Goal: Task Accomplishment & Management: Complete application form

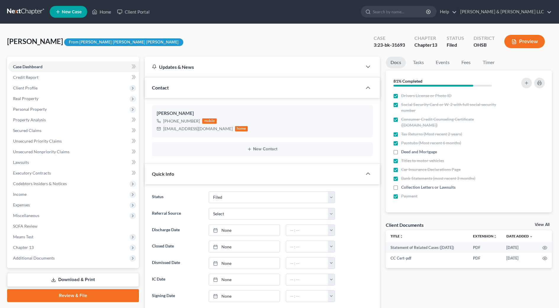
select select "3"
click at [40, 192] on span "Income" at bounding box center [73, 194] width 131 height 11
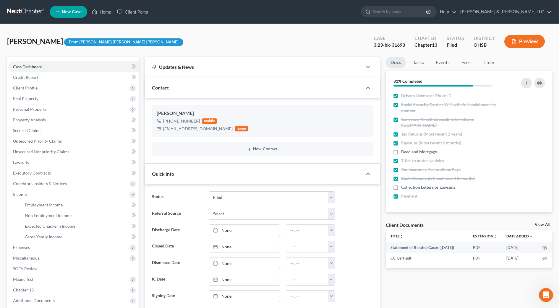
scroll to position [37, 0]
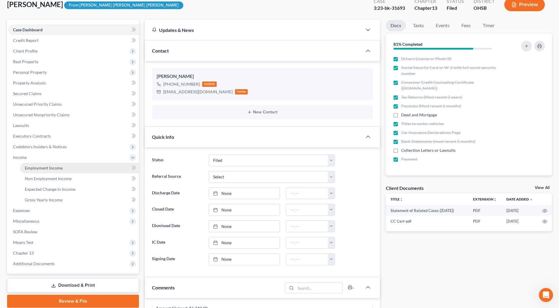
click at [53, 166] on span "Employment Income" at bounding box center [44, 168] width 38 height 5
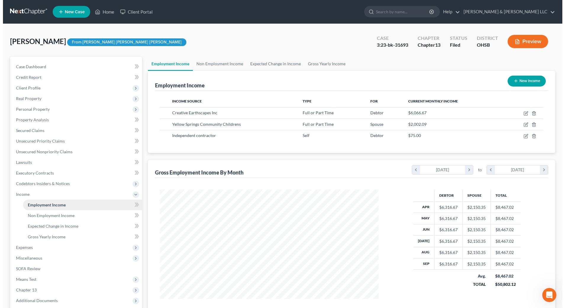
scroll to position [109, 231]
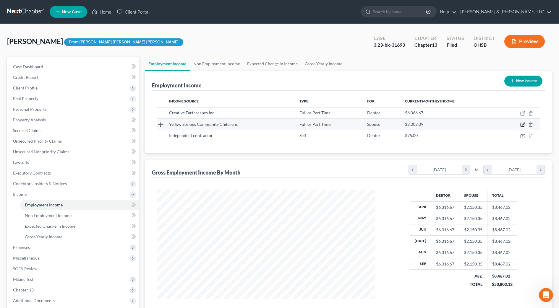
click at [522, 125] on icon "button" at bounding box center [522, 124] width 5 height 5
select select "0"
select select "36"
select select "2"
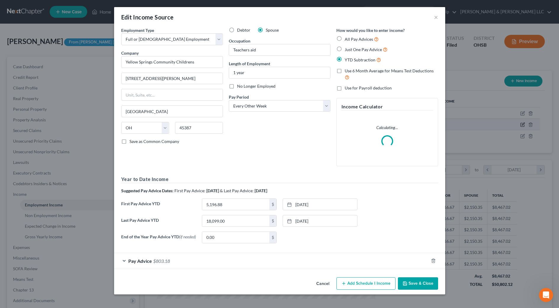
scroll to position [111, 233]
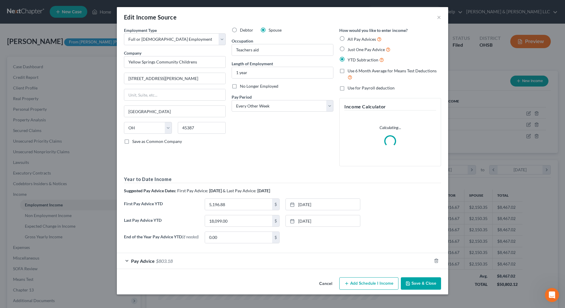
click at [268, 87] on span "No Longer Employed" at bounding box center [259, 86] width 38 height 5
click at [246, 87] on input "No Longer Employed" at bounding box center [244, 85] width 4 height 4
checkbox input "true"
click at [418, 283] on button "Save & Close" at bounding box center [421, 284] width 40 height 12
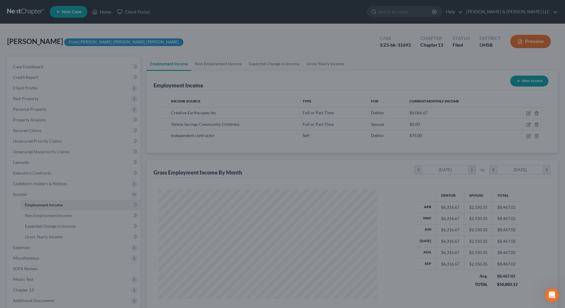
scroll to position [295493, 295372]
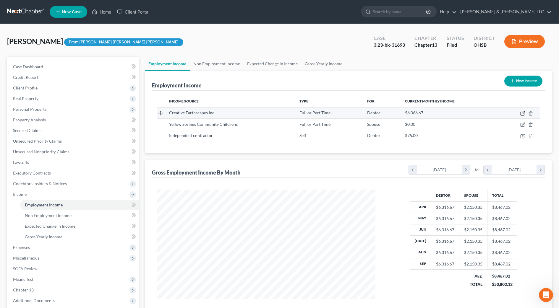
click at [522, 113] on icon "button" at bounding box center [522, 113] width 5 height 5
select select "0"
select select "36"
select select "3"
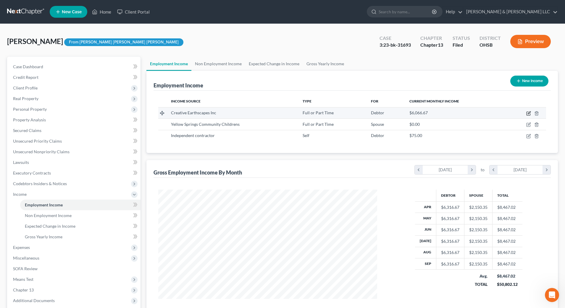
scroll to position [111, 233]
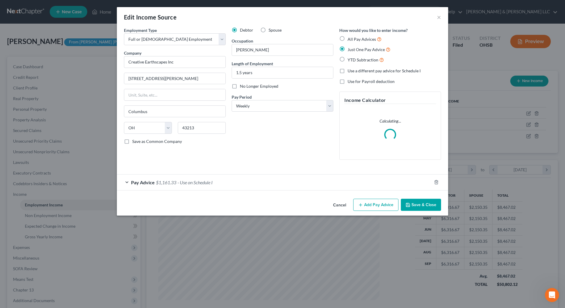
click at [202, 187] on div "Pay Advice $1,161.33 - Use on Schedule I" at bounding box center [274, 183] width 315 height 16
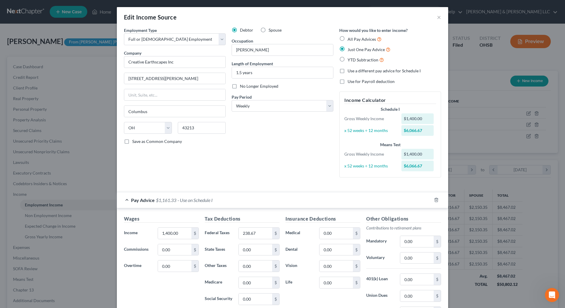
click at [244, 86] on span "No Longer Employed" at bounding box center [259, 86] width 38 height 5
click at [244, 86] on input "No Longer Employed" at bounding box center [244, 85] width 4 height 4
checkbox input "true"
click at [432, 16] on div "Edit Income Source ×" at bounding box center [282, 17] width 331 height 20
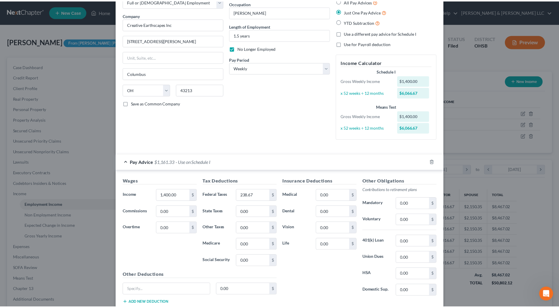
scroll to position [77, 0]
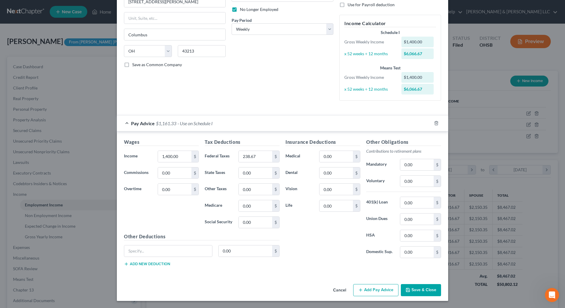
click at [423, 290] on button "Save & Close" at bounding box center [421, 290] width 40 height 12
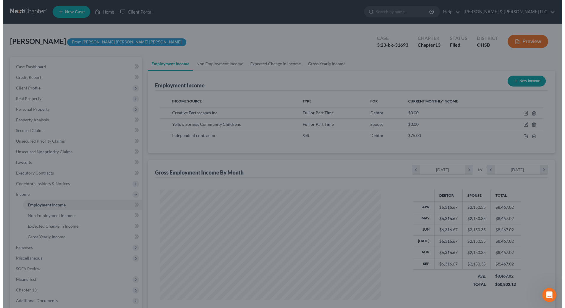
scroll to position [295493, 295372]
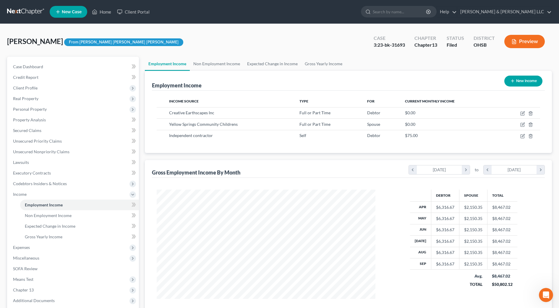
click at [523, 83] on button "New Income" at bounding box center [523, 81] width 38 height 11
select select "0"
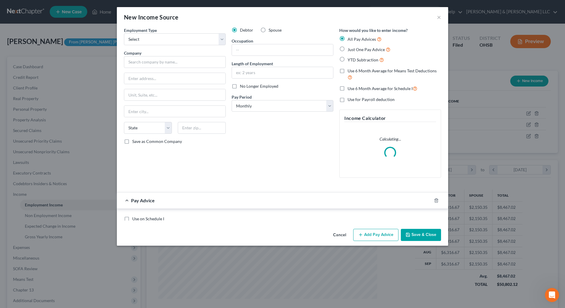
scroll to position [111, 233]
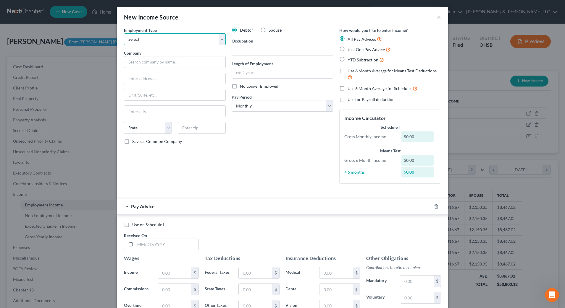
click at [205, 43] on select "Select Full or [DEMOGRAPHIC_DATA] Employment Self Employment" at bounding box center [175, 39] width 102 height 12
select select "0"
click at [124, 33] on select "Select Full or [DEMOGRAPHIC_DATA] Employment Self Employment" at bounding box center [175, 39] width 102 height 12
click at [200, 61] on input "text" at bounding box center [175, 62] width 102 height 12
type input "Day Dreams Remodeling"
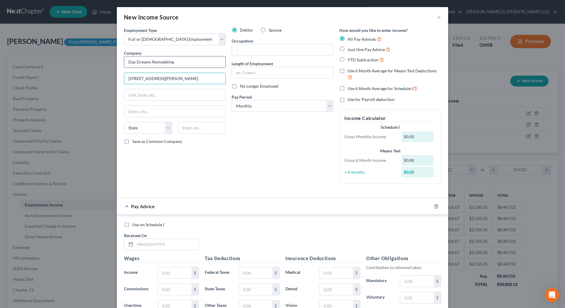
type input "[STREET_ADDRESS][PERSON_NAME]"
type input "43072"
type input "[GEOGRAPHIC_DATA]"
select select "36"
click at [259, 49] on input "text" at bounding box center [282, 49] width 101 height 11
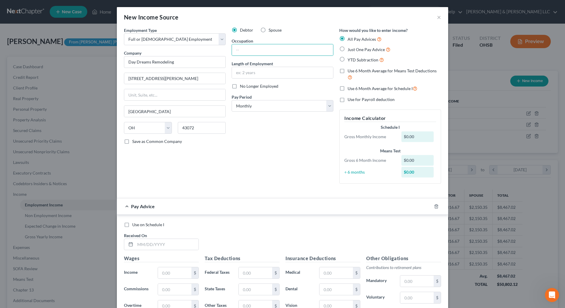
drag, startPoint x: 307, startPoint y: 192, endPoint x: 321, endPoint y: 171, distance: 24.9
click at [307, 192] on div "Employment Type * Select Full or [DEMOGRAPHIC_DATA] Employment Self Employment …" at bounding box center [282, 110] width 323 height 166
click at [357, 51] on span "Just One Pay Advice" at bounding box center [365, 49] width 37 height 5
click at [354, 50] on input "Just One Pay Advice" at bounding box center [352, 48] width 4 height 4
radio input "true"
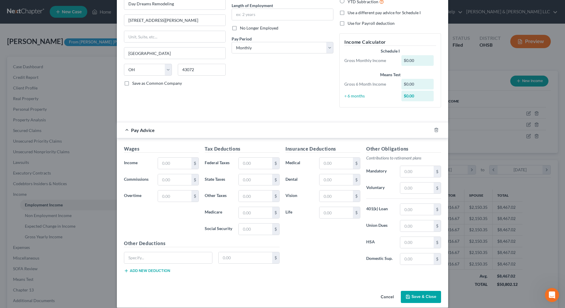
scroll to position [65, 0]
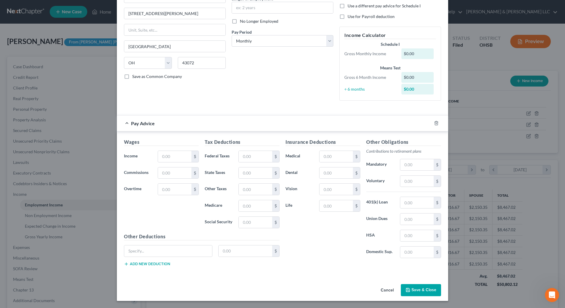
click at [411, 289] on button "Save & Close" at bounding box center [421, 290] width 40 height 12
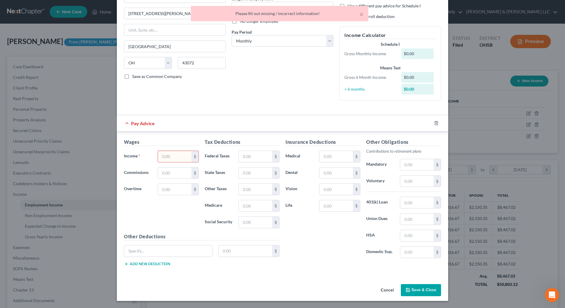
click at [178, 156] on input "text" at bounding box center [174, 156] width 33 height 11
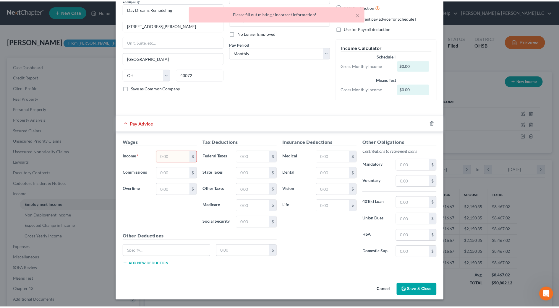
scroll to position [53, 0]
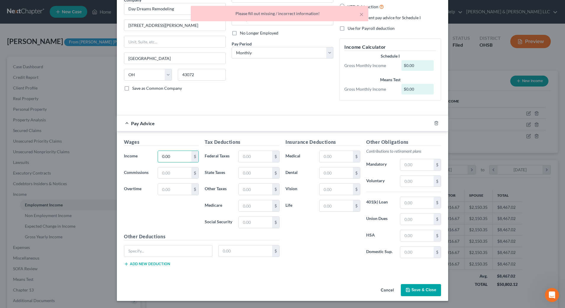
type input "0.00"
click at [422, 295] on button "Save & Close" at bounding box center [421, 290] width 40 height 12
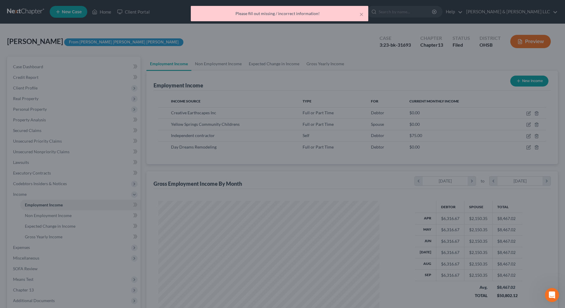
scroll to position [295493, 295372]
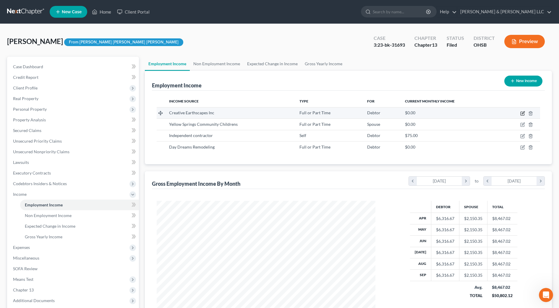
click at [523, 114] on icon "button" at bounding box center [522, 113] width 5 height 5
select select "0"
select select "36"
select select "3"
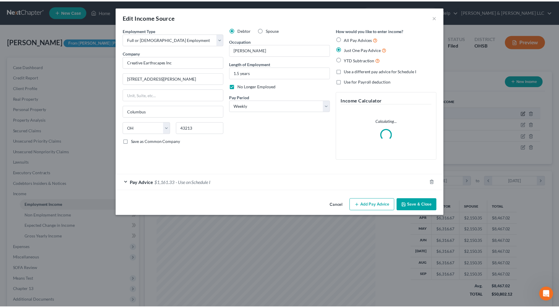
scroll to position [111, 233]
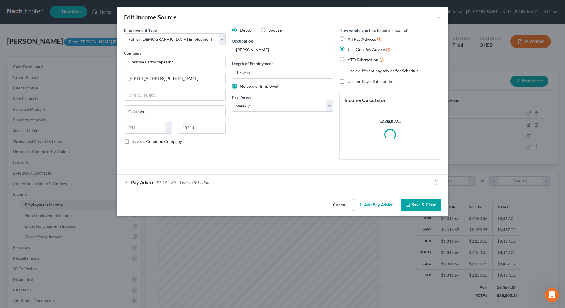
click at [436, 15] on div "Edit Income Source ×" at bounding box center [282, 17] width 331 height 20
click at [438, 17] on button "×" at bounding box center [439, 17] width 4 height 7
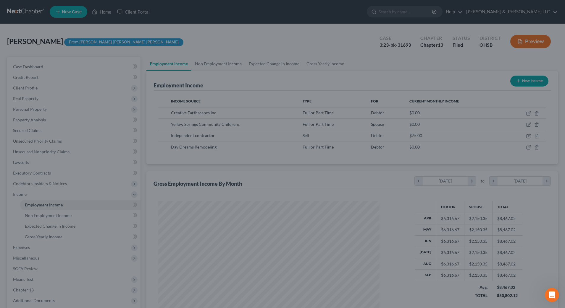
scroll to position [295493, 295372]
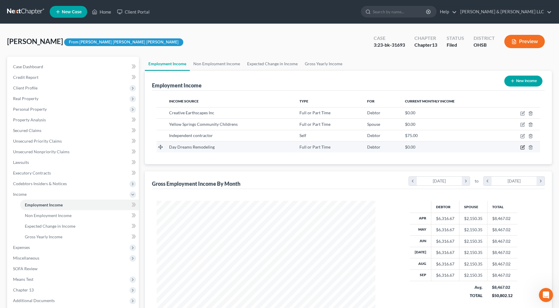
click at [524, 145] on icon "button" at bounding box center [522, 147] width 5 height 5
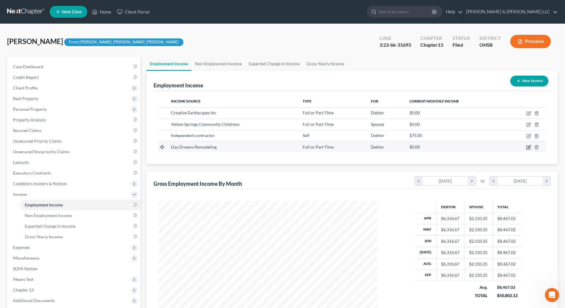
scroll to position [111, 233]
select select "0"
select select "36"
select select "0"
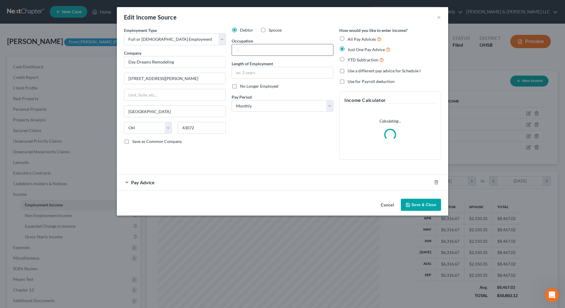
click at [263, 52] on input "text" at bounding box center [282, 49] width 101 height 11
type input "[PERSON_NAME]"
type input "1 month"
drag, startPoint x: 232, startPoint y: 140, endPoint x: 238, endPoint y: 114, distance: 27.5
click at [232, 140] on div "Debtor Spouse Occupation [PERSON_NAME] Length of Employment 1 month No Longer E…" at bounding box center [283, 95] width 108 height 137
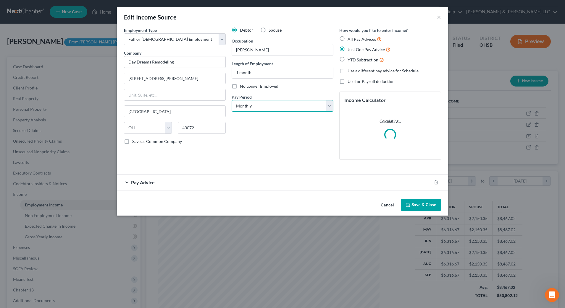
click at [241, 108] on select "Select Monthly Twice Monthly Every Other Week Weekly" at bounding box center [282, 106] width 102 height 12
select select "3"
click at [231, 100] on select "Select Monthly Twice Monthly Every Other Week Weekly" at bounding box center [282, 106] width 102 height 12
click at [237, 176] on div "Pay Advice" at bounding box center [274, 183] width 315 height 16
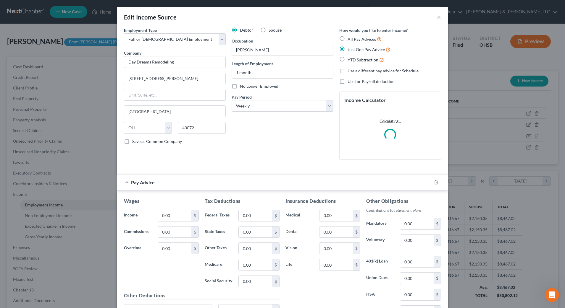
scroll to position [59, 0]
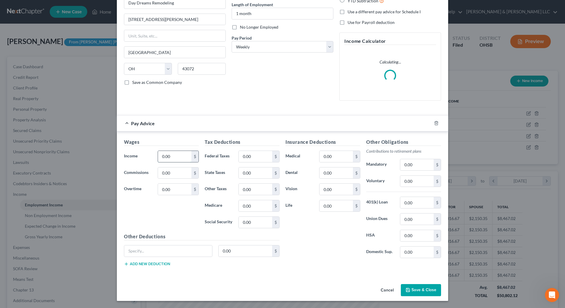
click at [173, 161] on input "0.00" at bounding box center [174, 156] width 33 height 11
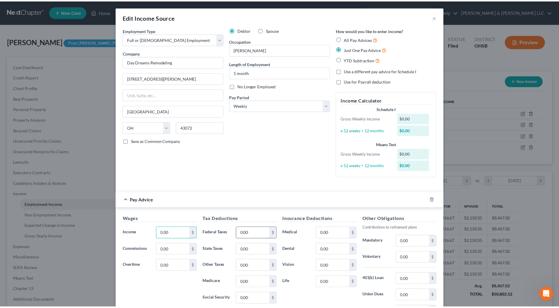
scroll to position [74, 0]
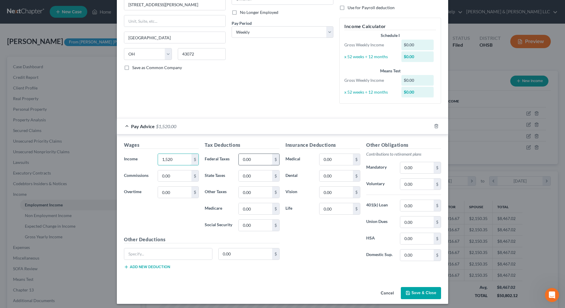
type input "1,520"
click at [248, 162] on input "0.00" at bounding box center [255, 159] width 33 height 11
type input "130.07"
type input "42.84"
type input "24.27"
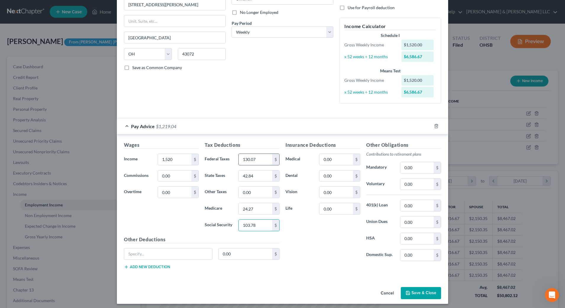
type input "103.78"
click at [426, 294] on button "Save & Close" at bounding box center [421, 293] width 40 height 12
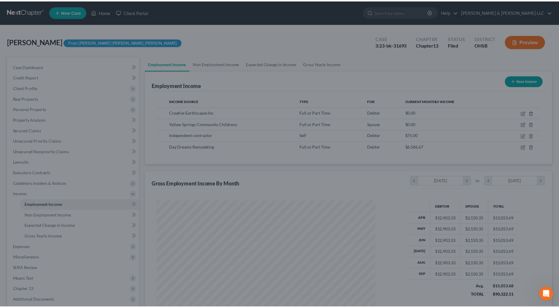
scroll to position [295493, 295372]
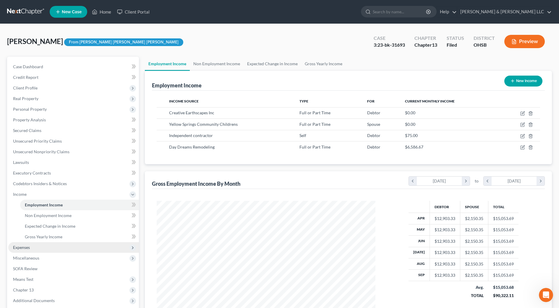
click at [45, 247] on span "Expenses" at bounding box center [73, 247] width 131 height 11
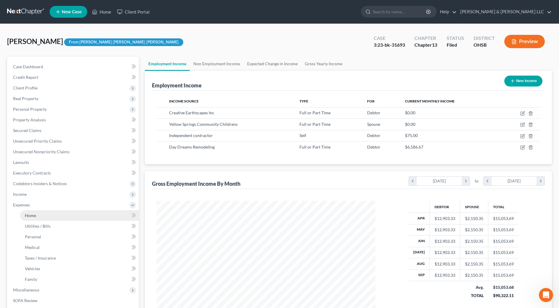
click at [43, 219] on link "Home" at bounding box center [79, 215] width 119 height 11
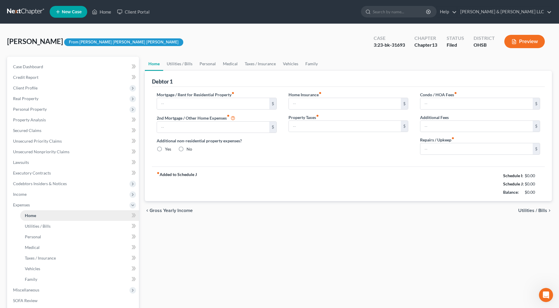
type input "0.00"
radio input "true"
type input "0.00"
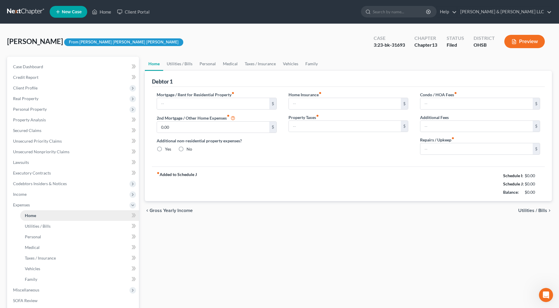
type input "0.00"
type input "200.00"
click at [307, 63] on link "Family" at bounding box center [312, 64] width 20 height 14
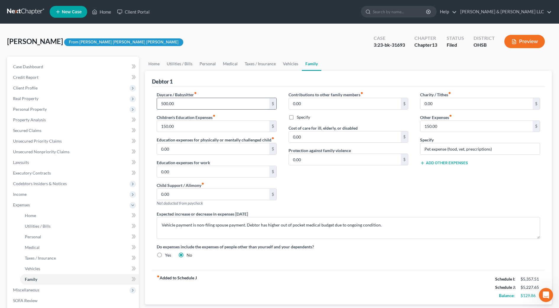
click at [191, 104] on input "500.00" at bounding box center [213, 103] width 112 height 11
click at [179, 129] on input "150.00" at bounding box center [213, 126] width 112 height 11
click at [456, 128] on input "150.00" at bounding box center [476, 126] width 112 height 11
click at [409, 187] on div "Contributions to other family members fiber_manual_record 0.00 $ Specify Cost o…" at bounding box center [349, 151] width 132 height 119
click at [21, 193] on span "Income" at bounding box center [20, 194] width 14 height 5
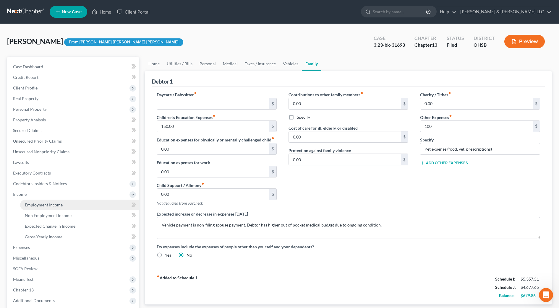
click at [29, 203] on span "Employment Income" at bounding box center [44, 204] width 38 height 5
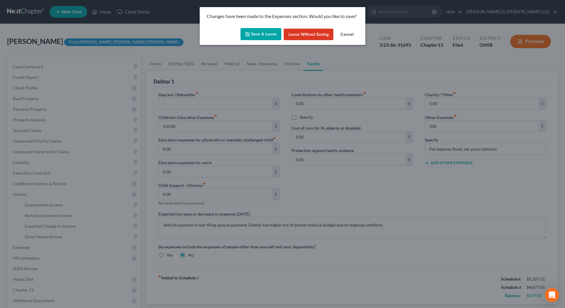
click at [253, 35] on button "Save & Leave" at bounding box center [260, 34] width 41 height 12
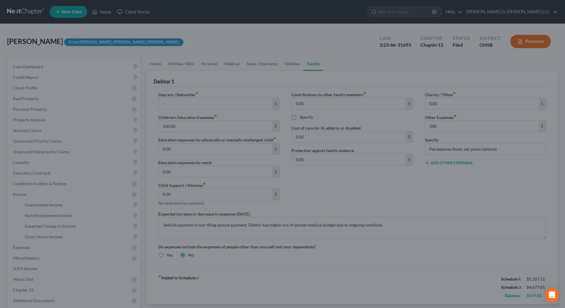
type input "100.00"
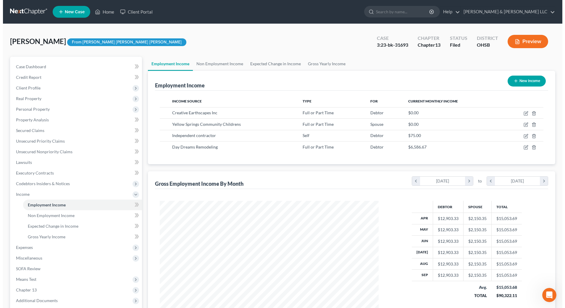
scroll to position [109, 231]
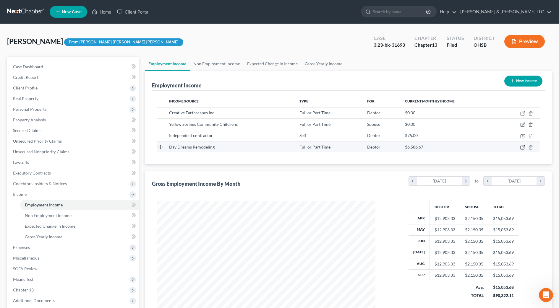
click at [523, 146] on icon "button" at bounding box center [523, 146] width 3 height 3
select select "0"
select select "36"
select select "3"
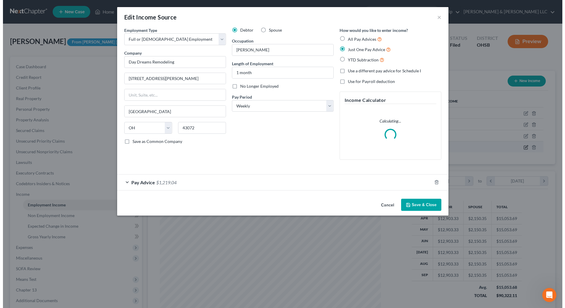
scroll to position [111, 233]
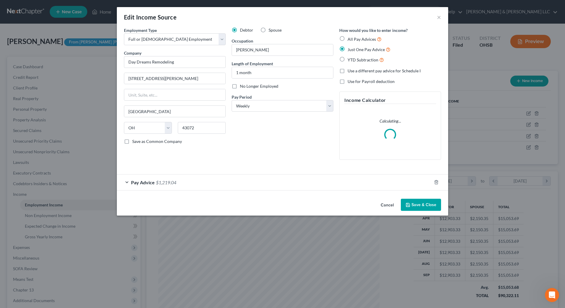
click at [221, 183] on div "Pay Advice $1,219.04" at bounding box center [274, 183] width 315 height 16
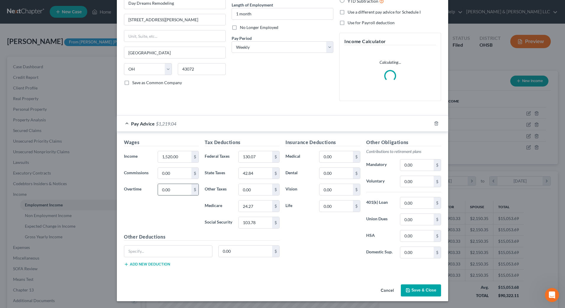
scroll to position [59, 0]
click at [173, 174] on input "0.00" at bounding box center [174, 173] width 33 height 11
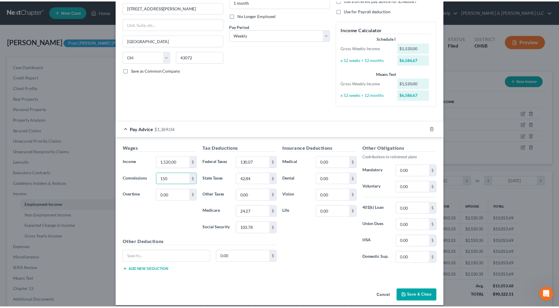
scroll to position [77, 0]
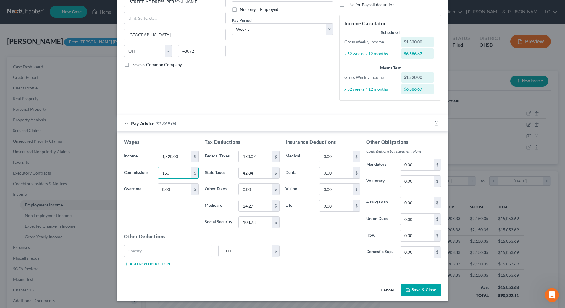
type input "150"
click at [410, 292] on button "Save & Close" at bounding box center [421, 290] width 40 height 12
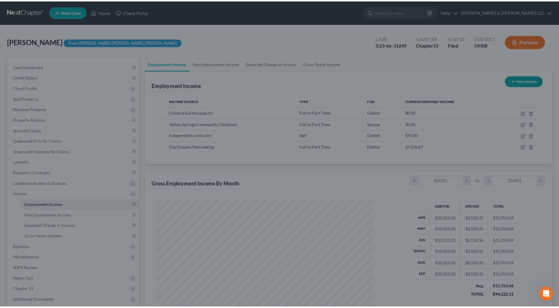
scroll to position [295493, 295372]
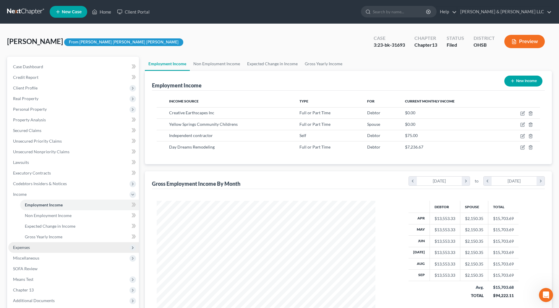
click at [61, 245] on span "Expenses" at bounding box center [73, 247] width 131 height 11
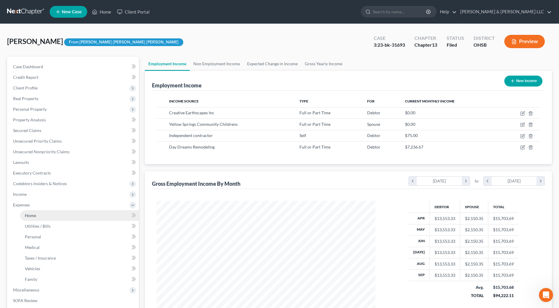
click at [41, 216] on link "Home" at bounding box center [79, 215] width 119 height 11
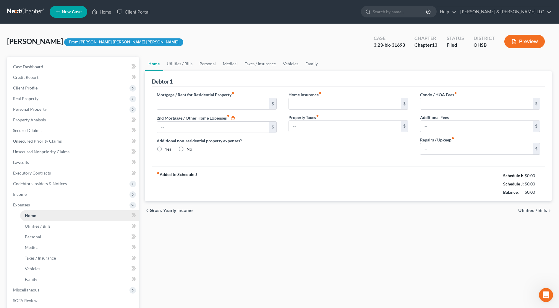
type input "0.00"
radio input "true"
type input "0.00"
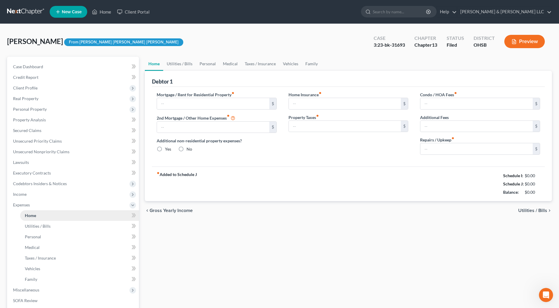
type input "0.00"
click at [443, 151] on input "200.00" at bounding box center [476, 148] width 112 height 11
type input "100"
click at [430, 166] on div "Mortgage / Rent for Residential Property fiber_manual_record $ 2nd Mortgage / O…" at bounding box center [348, 127] width 393 height 80
click at [290, 64] on link "Vehicles" at bounding box center [290, 64] width 22 height 14
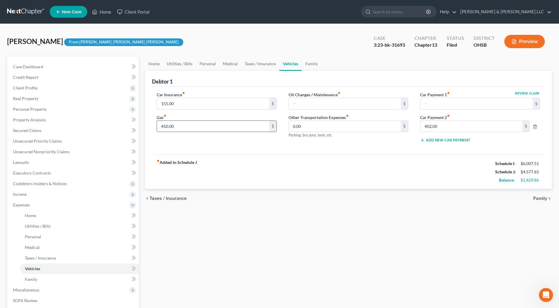
click at [216, 124] on input "450.00" at bounding box center [213, 126] width 112 height 11
type input "300"
click at [396, 142] on div "Oil Changes / Maintenance fiber_manual_record $ Other Transportation Expenses f…" at bounding box center [349, 120] width 132 height 56
click at [267, 62] on link "Taxes / Insurance" at bounding box center [260, 64] width 38 height 14
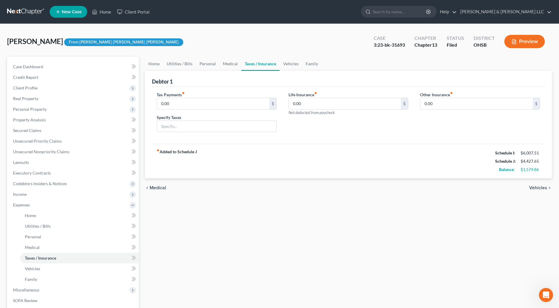
drag, startPoint x: 500, startPoint y: 237, endPoint x: 497, endPoint y: 222, distance: 15.3
click at [500, 237] on div "Home Utilities / Bills Personal Medical Taxes / Insurance Vehicles Family Debto…" at bounding box center [348, 217] width 413 height 320
click at [320, 65] on ul "Home Utilities / Bills Personal Medical Taxes / Insurance Vehicles Family" at bounding box center [348, 64] width 407 height 14
click at [311, 63] on link "Family" at bounding box center [312, 64] width 20 height 14
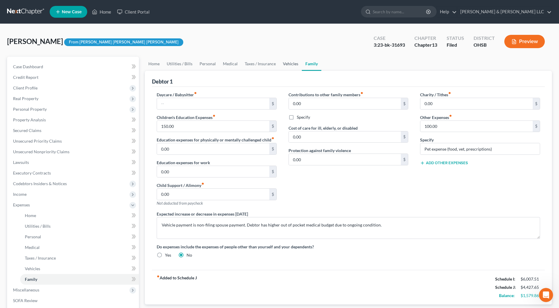
click at [291, 62] on link "Vehicles" at bounding box center [290, 64] width 22 height 14
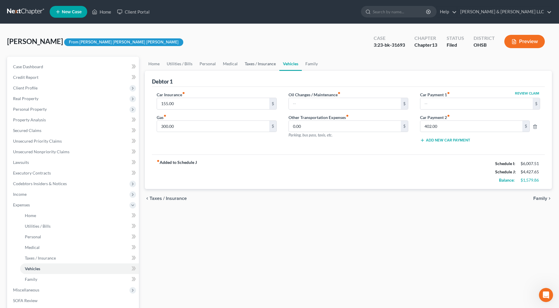
click at [265, 63] on link "Taxes / Insurance" at bounding box center [260, 64] width 38 height 14
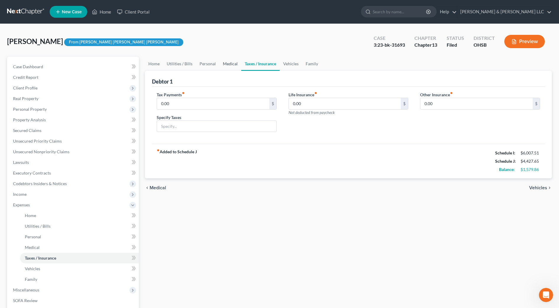
click at [229, 65] on link "Medical" at bounding box center [230, 64] width 22 height 14
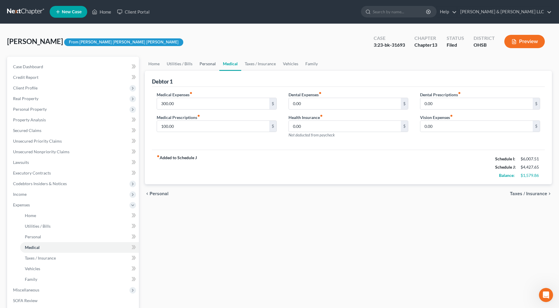
click at [208, 66] on link "Personal" at bounding box center [207, 64] width 23 height 14
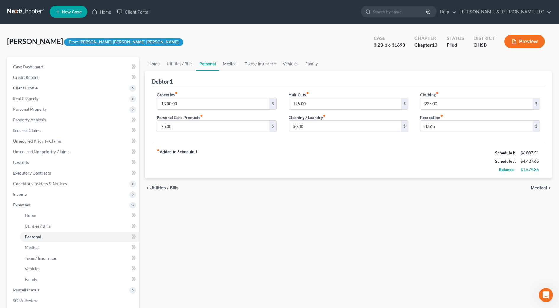
click at [234, 66] on link "Medical" at bounding box center [230, 64] width 22 height 14
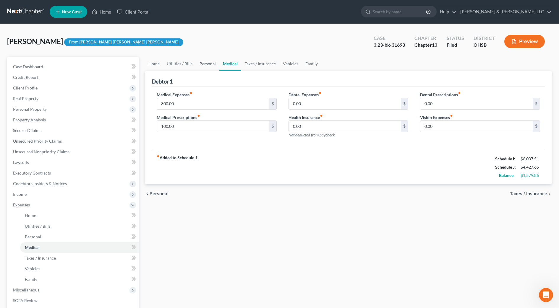
click at [207, 65] on link "Personal" at bounding box center [207, 64] width 23 height 14
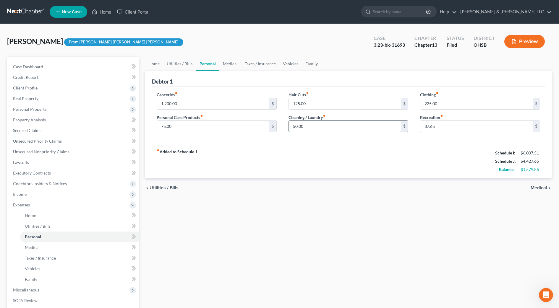
click at [341, 124] on input "50.00" at bounding box center [345, 126] width 112 height 11
type input "10.00"
type input "87.51"
click at [397, 171] on div "fiber_manual_record Added to Schedule J Schedule I: $6,007.51 Schedule J: $4,38…" at bounding box center [348, 161] width 393 height 35
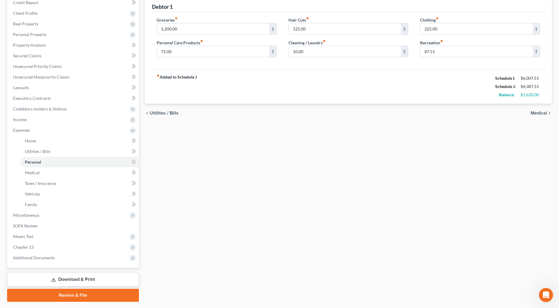
scroll to position [91, 0]
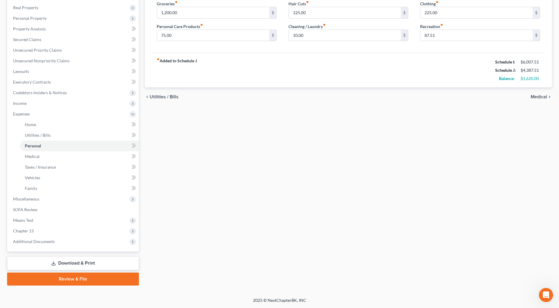
click at [83, 262] on link "Download & Print" at bounding box center [73, 264] width 132 height 14
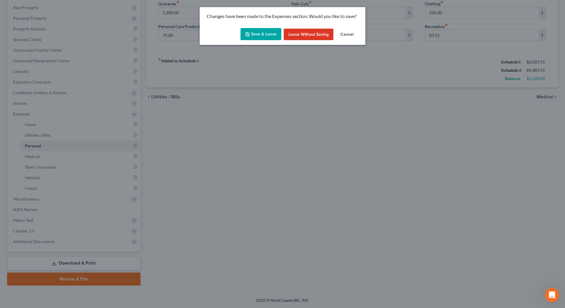
click at [255, 36] on button "Save & Leave" at bounding box center [260, 34] width 41 height 12
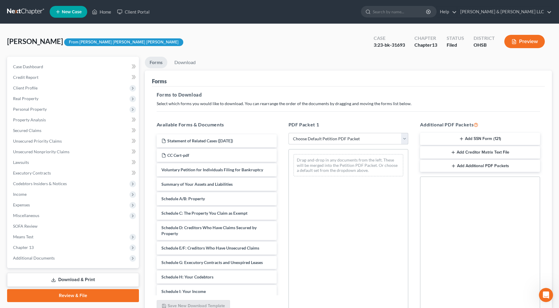
click at [342, 140] on select "Choose Default Petition PDF Packet Complete Bankruptcy Petition (all forms and …" at bounding box center [349, 139] width 120 height 12
select select "4"
click at [289, 133] on select "Choose Default Petition PDF Packet Complete Bankruptcy Petition (all forms and …" at bounding box center [349, 139] width 120 height 12
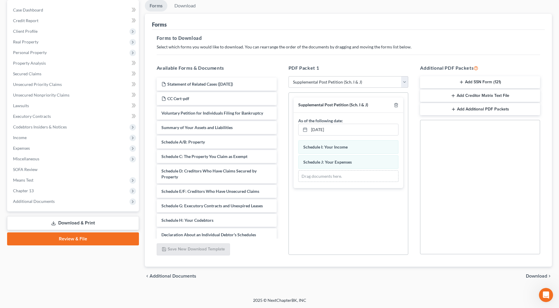
click at [534, 279] on span "Download" at bounding box center [536, 276] width 21 height 5
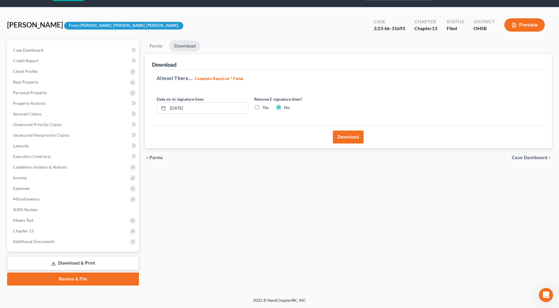
click at [342, 138] on button "Download" at bounding box center [348, 137] width 31 height 13
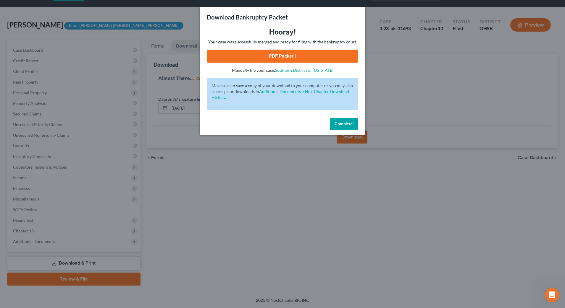
click at [289, 56] on link "PDF Packet 1" at bounding box center [282, 56] width 151 height 13
click at [351, 127] on button "Complete!" at bounding box center [344, 124] width 28 height 12
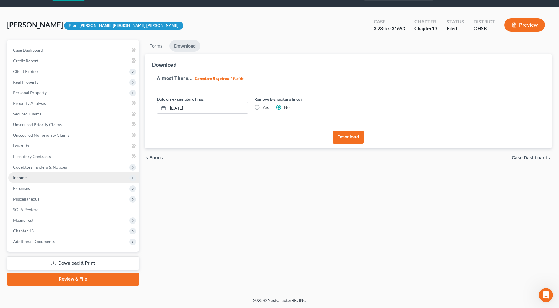
click at [37, 179] on span "Income" at bounding box center [73, 178] width 131 height 11
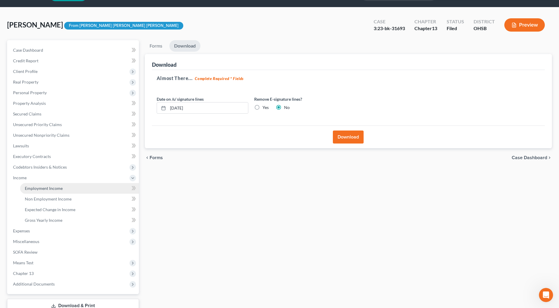
click at [38, 186] on span "Employment Income" at bounding box center [44, 188] width 38 height 5
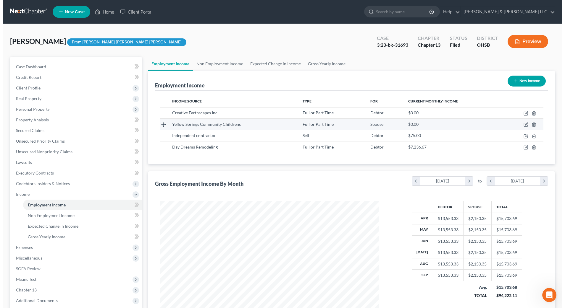
scroll to position [109, 231]
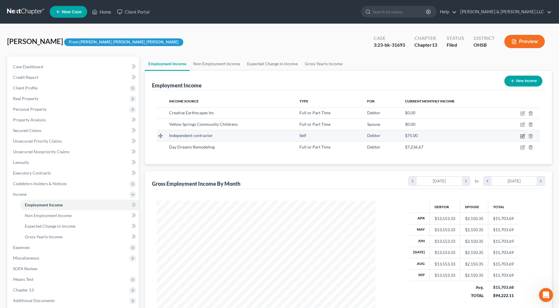
click at [524, 135] on icon "button" at bounding box center [522, 136] width 5 height 5
select select "1"
select select "0"
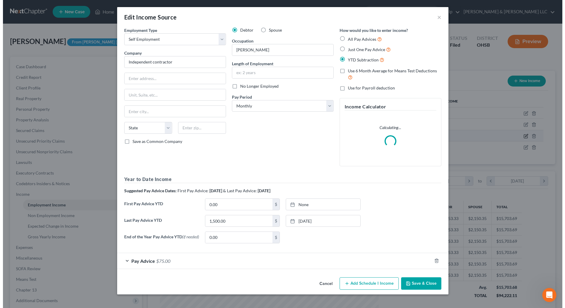
scroll to position [111, 233]
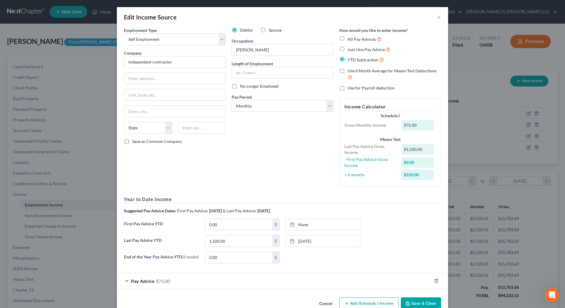
click at [240, 87] on span "No Longer Employed" at bounding box center [259, 86] width 38 height 5
click at [242, 87] on input "No Longer Employed" at bounding box center [244, 85] width 4 height 4
checkbox input "true"
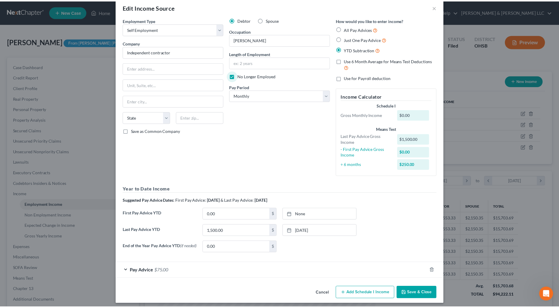
scroll to position [15, 0]
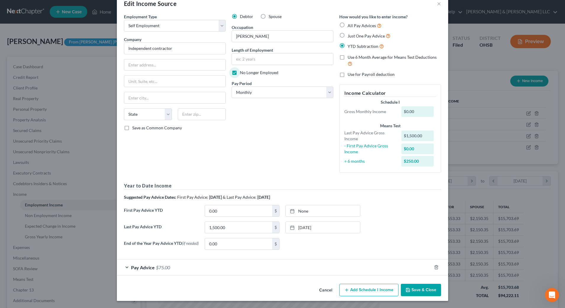
click at [411, 285] on button "Save & Close" at bounding box center [421, 290] width 40 height 12
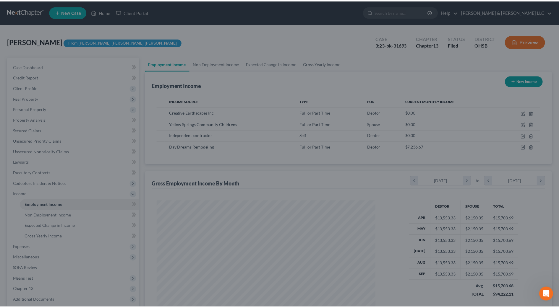
scroll to position [295493, 295372]
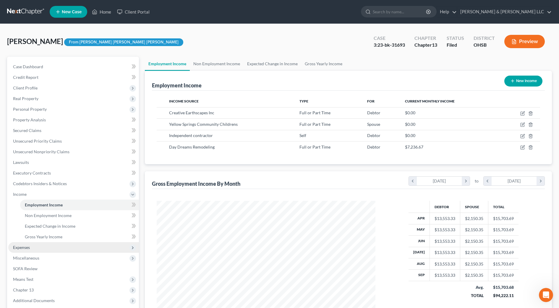
click at [42, 247] on span "Expenses" at bounding box center [73, 247] width 131 height 11
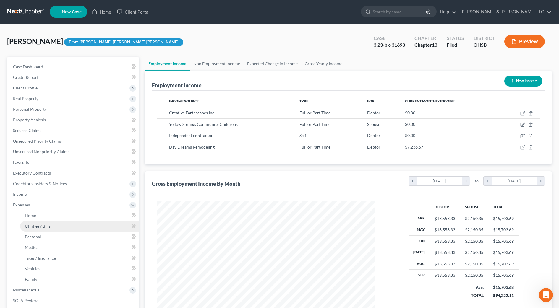
click at [41, 226] on span "Utilities / Bills" at bounding box center [38, 226] width 26 height 5
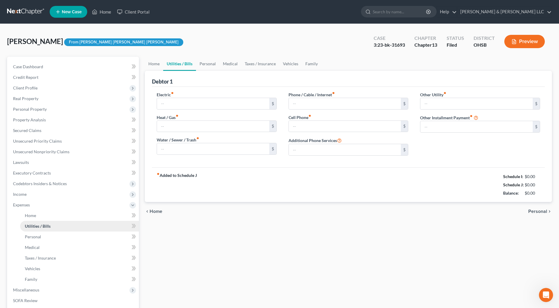
type input "250.00"
type input "160.00"
type input "83.00"
type input "250.00"
type input "150.00"
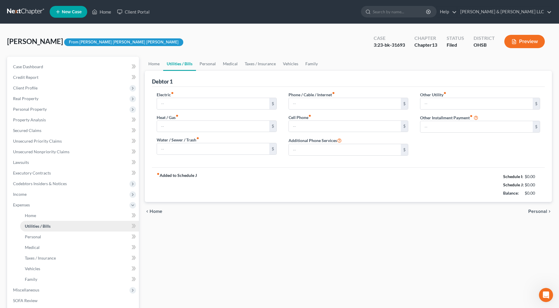
type input "0.00"
type input "50.00"
type input "Streaming services"
type input "115.00"
type input "non filing spouse student loan payment"
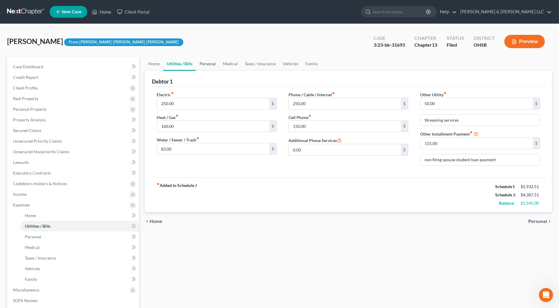
click at [209, 68] on link "Personal" at bounding box center [207, 64] width 23 height 14
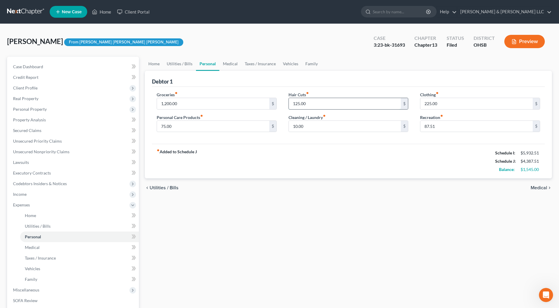
click at [327, 103] on input "125.00" at bounding box center [345, 103] width 112 height 11
type input "100.00"
click at [394, 153] on div "fiber_manual_record Added to Schedule J Schedule I: $5,932.51 Schedule J: $4,36…" at bounding box center [348, 161] width 393 height 35
click at [428, 128] on input "87.51" at bounding box center [476, 126] width 112 height 11
click at [428, 127] on input "87.51" at bounding box center [476, 126] width 112 height 11
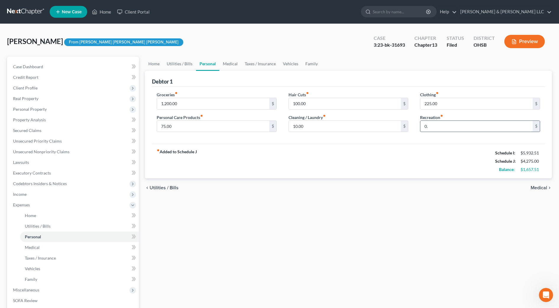
type input "0"
type input "50"
click at [423, 152] on div "fiber_manual_record Added to Schedule J Schedule I: $5,932.51 Schedule J: $4,32…" at bounding box center [348, 161] width 393 height 35
click at [437, 129] on input "50" at bounding box center [476, 126] width 112 height 11
click at [453, 101] on input "225.00" at bounding box center [476, 103] width 112 height 11
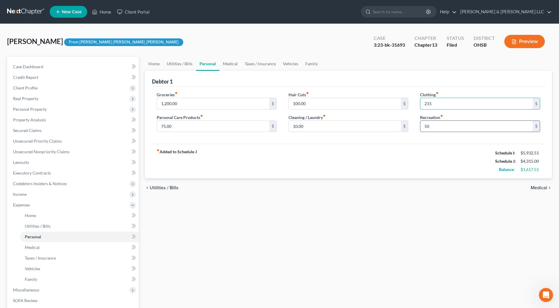
type input "215"
click at [432, 127] on input "50" at bounding box center [476, 126] width 112 height 11
type input "3"
type input "47.51"
click at [421, 184] on div "chevron_left Utilities / Bills Medical chevron_right" at bounding box center [348, 188] width 407 height 19
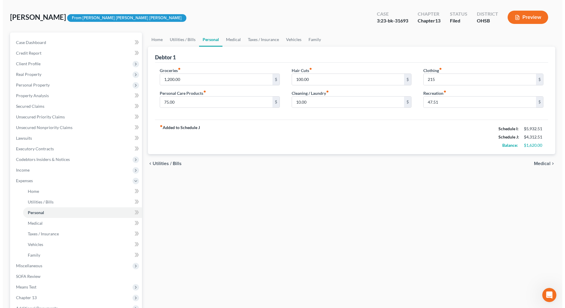
scroll to position [74, 0]
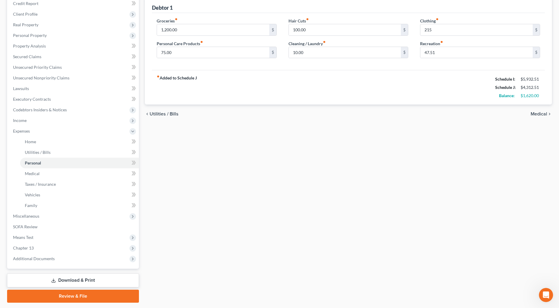
click at [114, 282] on link "Download & Print" at bounding box center [73, 281] width 132 height 14
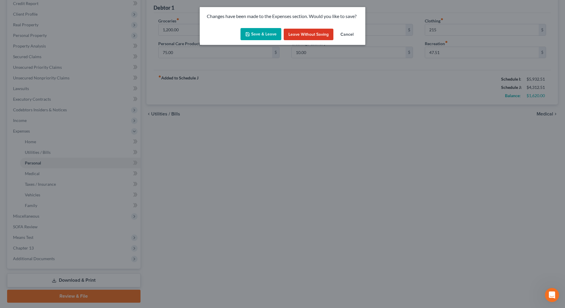
click at [265, 31] on button "Save & Leave" at bounding box center [260, 34] width 41 height 12
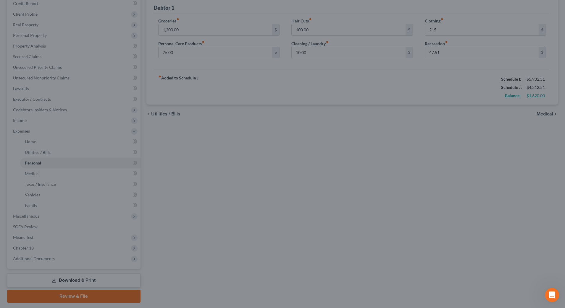
type input "215.00"
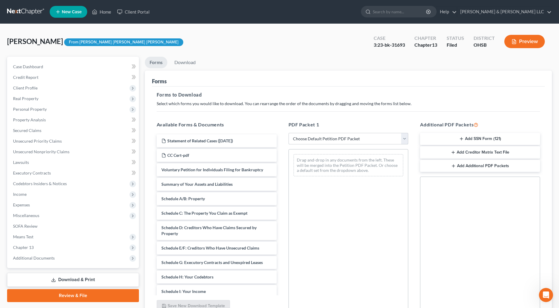
click at [381, 142] on select "Choose Default Petition PDF Packet Complete Bankruptcy Petition (all forms and …" at bounding box center [349, 139] width 120 height 12
select select "4"
click at [289, 133] on select "Choose Default Petition PDF Packet Complete Bankruptcy Petition (all forms and …" at bounding box center [349, 139] width 120 height 12
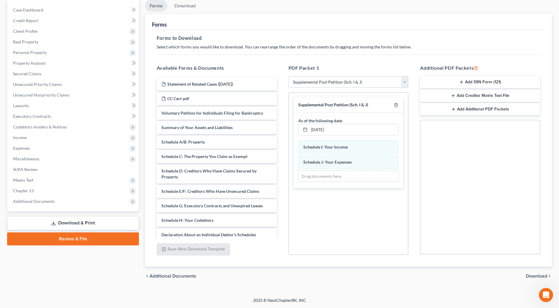
click at [548, 276] on icon "chevron_right" at bounding box center [549, 276] width 5 height 5
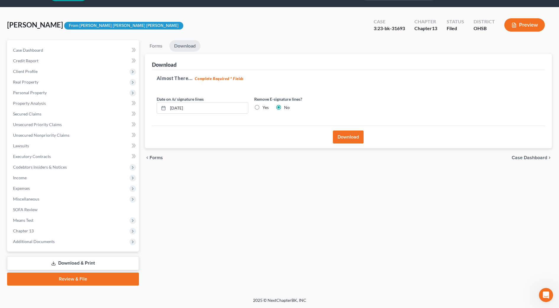
scroll to position [17, 0]
click at [343, 141] on button "Download" at bounding box center [348, 137] width 31 height 13
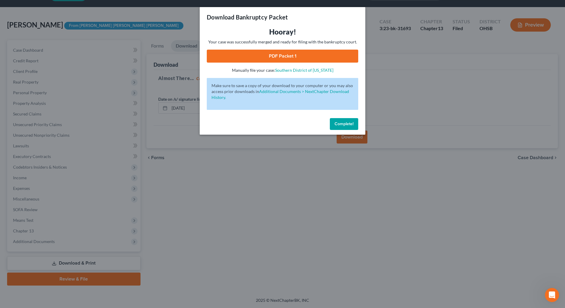
click at [270, 55] on link "PDF Packet 1" at bounding box center [282, 56] width 151 height 13
click at [344, 129] on button "Complete!" at bounding box center [344, 124] width 28 height 12
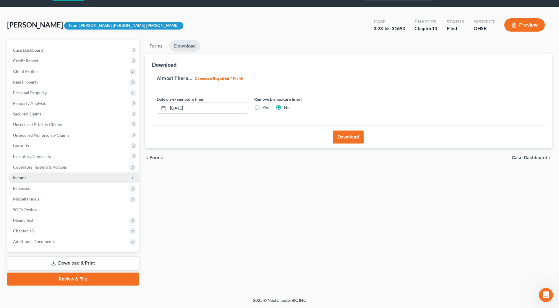
click at [46, 181] on span "Income" at bounding box center [73, 178] width 131 height 11
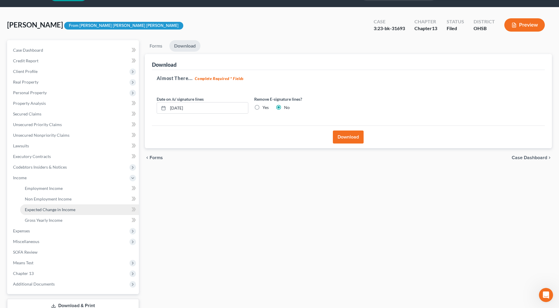
click at [68, 212] on link "Expected Change in Income" at bounding box center [79, 210] width 119 height 11
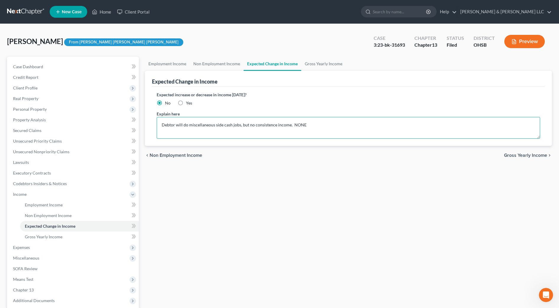
click at [311, 126] on textarea "Debtor will do miscellaneous side cash jobs, but no consistence income. NONE" at bounding box center [348, 128] width 383 height 22
drag, startPoint x: 288, startPoint y: 126, endPoint x: 159, endPoint y: 127, distance: 129.2
click at [159, 127] on textarea "Debtor will do miscellaneous side cash jobs, but no consistence income. NONE" at bounding box center [348, 128] width 383 height 22
type textarea "NONE"
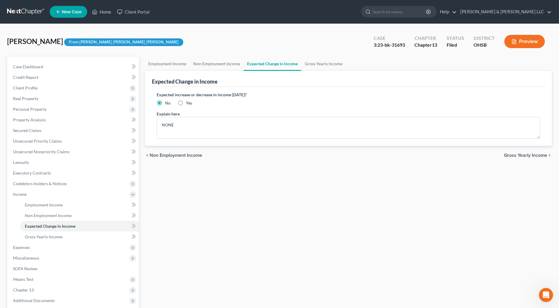
click at [450, 180] on div "Employment Income Non Employment Income Expected Change in Income Gross Yearly …" at bounding box center [348, 201] width 413 height 288
click at [106, 13] on link "Home" at bounding box center [101, 12] width 25 height 11
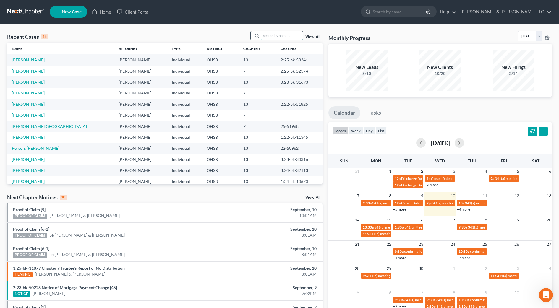
click at [280, 37] on input "search" at bounding box center [281, 35] width 41 height 9
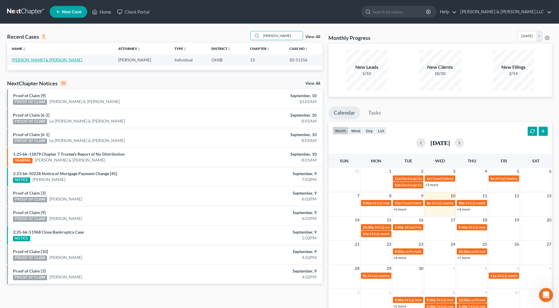
type input "[PERSON_NAME]"
click at [44, 59] on link "[PERSON_NAME] & [PERSON_NAME]" at bounding box center [47, 59] width 70 height 5
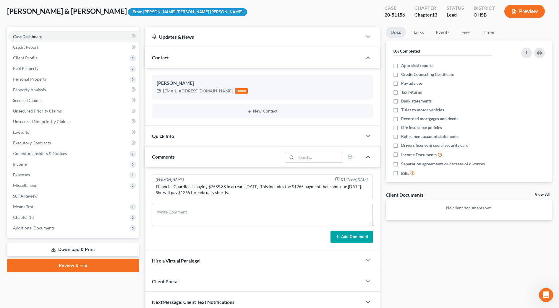
scroll to position [57, 0]
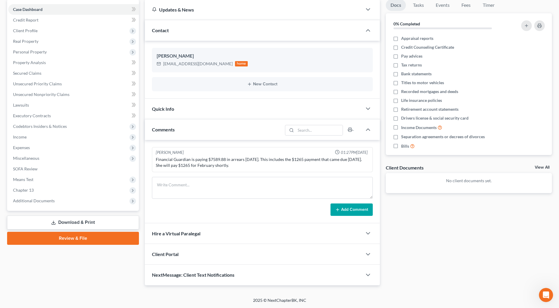
click at [200, 109] on div "Quick Info" at bounding box center [253, 109] width 217 height 20
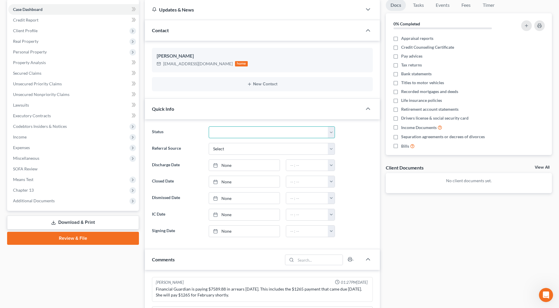
click at [220, 135] on select "Closed Discharged Dismissed Filed In Progress Lead Lost Lead Ready to File Reta…" at bounding box center [272, 133] width 126 height 12
select select "2"
click at [209, 127] on select "Closed Discharged Dismissed Filed In Progress Lead Lost Lead Ready to File Reta…" at bounding box center [272, 133] width 126 height 12
click at [231, 197] on link "[DATE]" at bounding box center [244, 198] width 71 height 11
click at [331, 195] on button "button" at bounding box center [331, 198] width 7 height 11
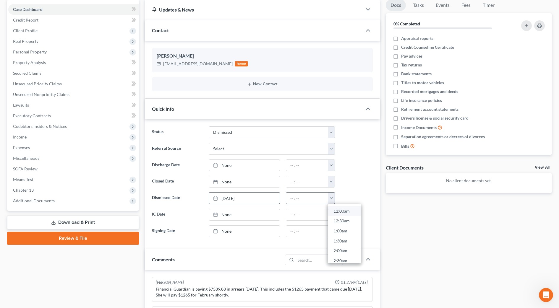
click at [336, 211] on link "12:00am" at bounding box center [344, 211] width 33 height 10
type input "12:00am"
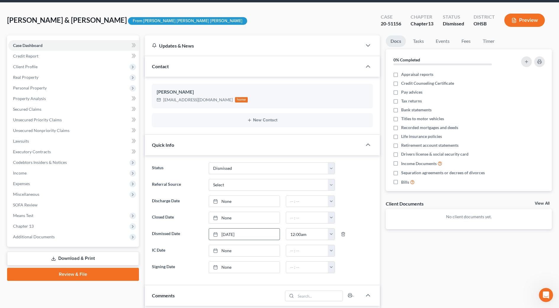
scroll to position [0, 0]
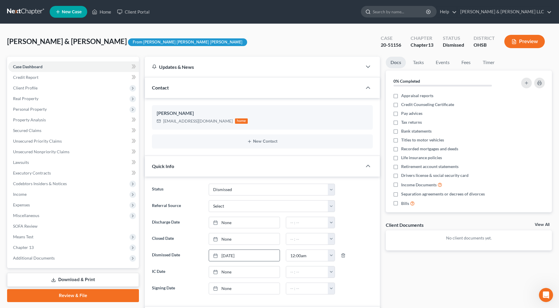
click at [427, 10] on input "search" at bounding box center [400, 11] width 54 height 11
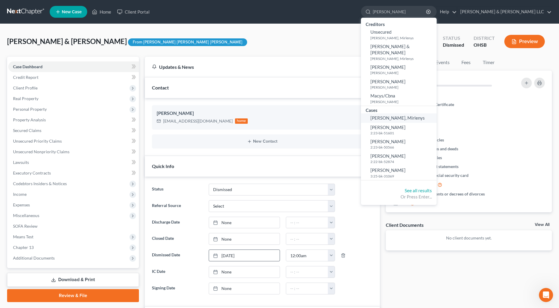
type input "[PERSON_NAME]"
click at [421, 115] on span "[PERSON_NAME], Mirlenys" at bounding box center [397, 117] width 54 height 5
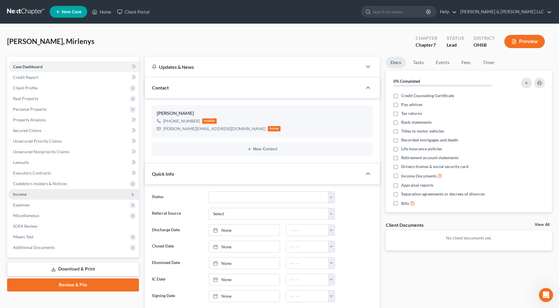
click at [34, 199] on span "Income" at bounding box center [73, 194] width 131 height 11
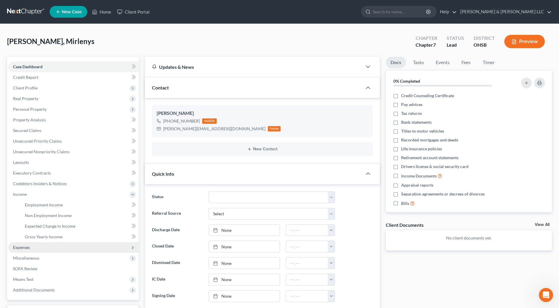
click at [40, 250] on span "Expenses" at bounding box center [73, 247] width 131 height 11
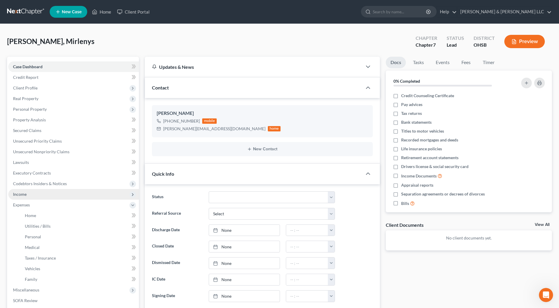
click at [39, 198] on span "Income" at bounding box center [73, 194] width 131 height 11
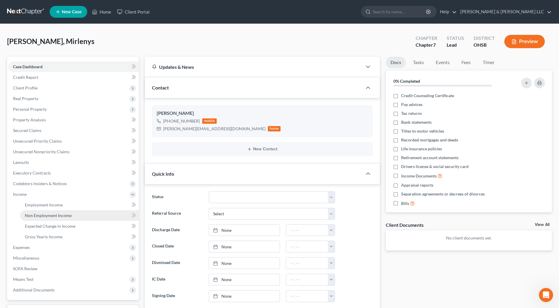
click at [40, 215] on span "Non Employment Income" at bounding box center [48, 215] width 47 height 5
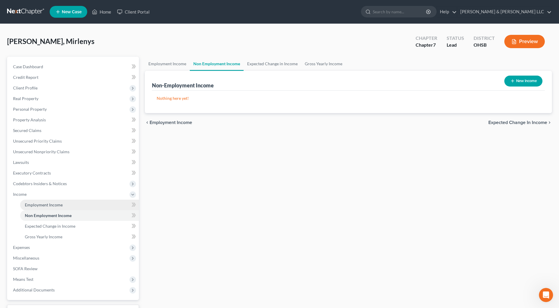
click at [62, 201] on link "Employment Income" at bounding box center [79, 205] width 119 height 11
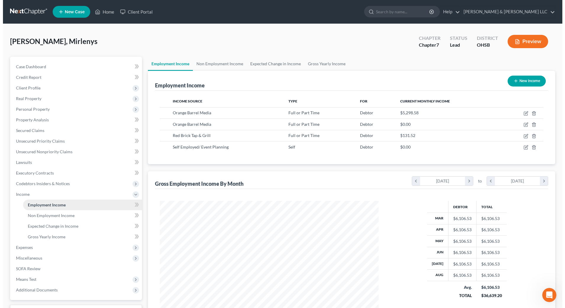
scroll to position [109, 231]
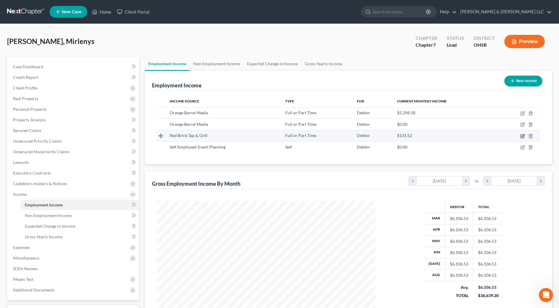
click at [523, 137] on icon "button" at bounding box center [522, 136] width 5 height 5
select select "0"
select select "36"
select select "3"
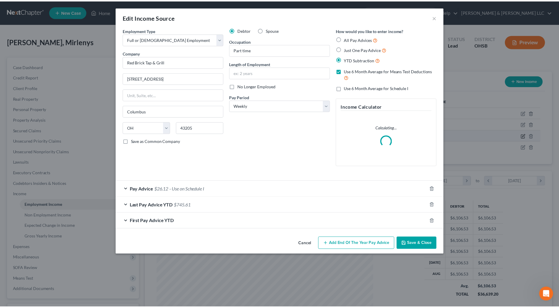
scroll to position [111, 233]
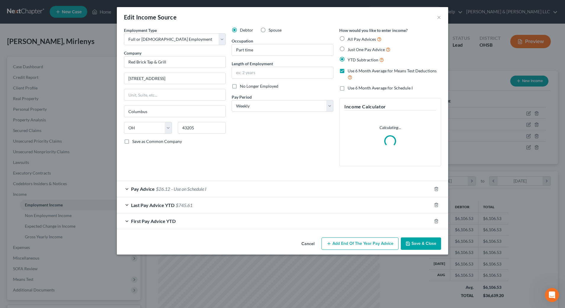
click at [244, 88] on span "No Longer Employed" at bounding box center [259, 86] width 38 height 5
click at [244, 87] on input "No Longer Employed" at bounding box center [244, 85] width 4 height 4
checkbox input "true"
click at [419, 246] on button "Save & Close" at bounding box center [421, 244] width 40 height 12
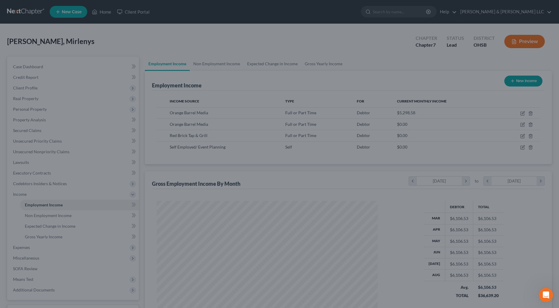
scroll to position [295493, 295372]
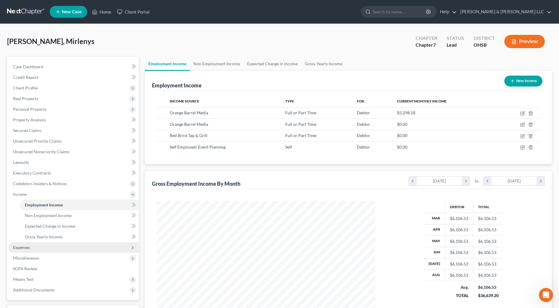
click at [40, 250] on span "Expenses" at bounding box center [73, 247] width 131 height 11
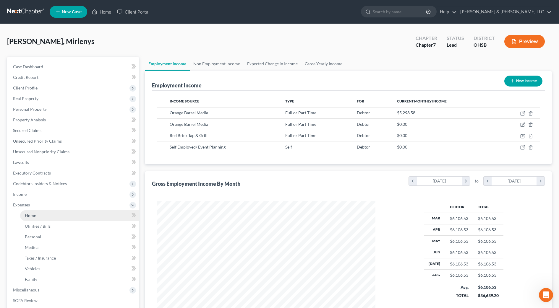
click at [40, 215] on link "Home" at bounding box center [79, 215] width 119 height 11
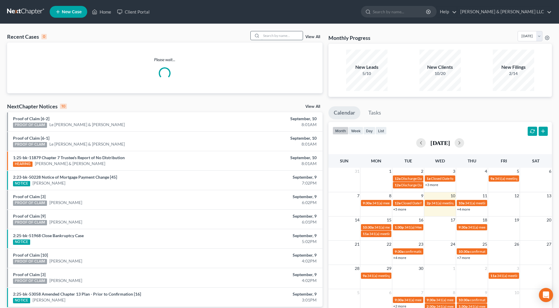
click at [273, 31] on input "search" at bounding box center [281, 35] width 41 height 9
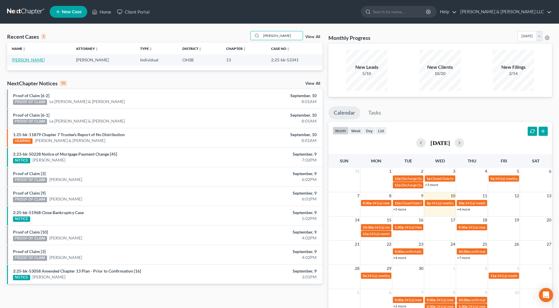
type input "golay"
click at [35, 61] on link "[PERSON_NAME]" at bounding box center [28, 59] width 33 height 5
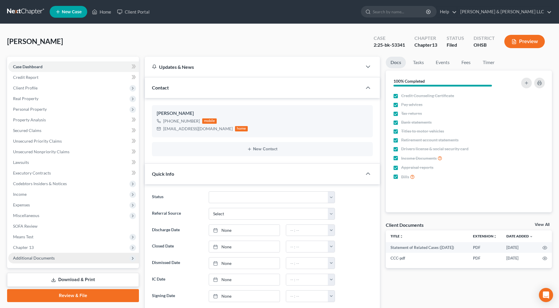
click at [54, 261] on span "Additional Documents" at bounding box center [73, 258] width 131 height 11
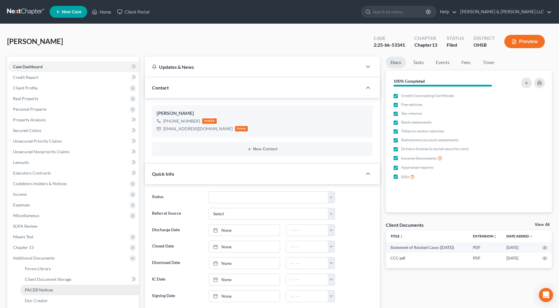
click at [58, 288] on link "PACER Notices" at bounding box center [79, 290] width 119 height 11
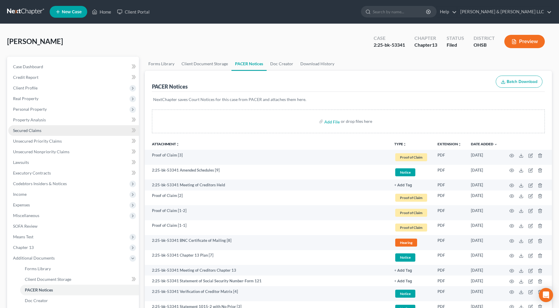
click at [27, 130] on span "Secured Claims" at bounding box center [27, 130] width 28 height 5
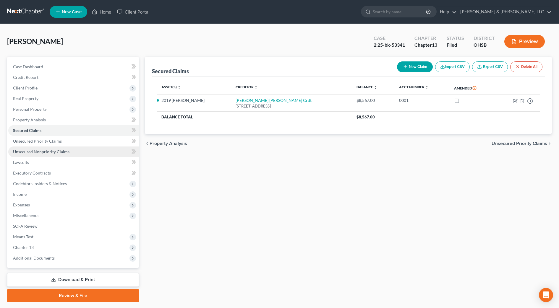
click at [30, 149] on span "Unsecured Nonpriority Claims" at bounding box center [41, 151] width 56 height 5
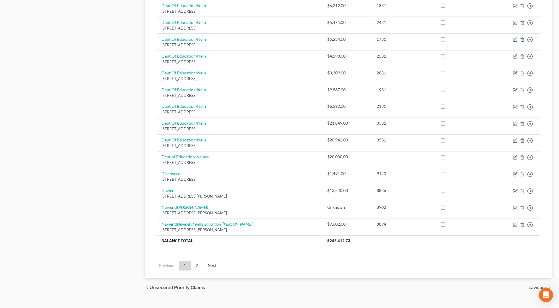
scroll to position [370, 0]
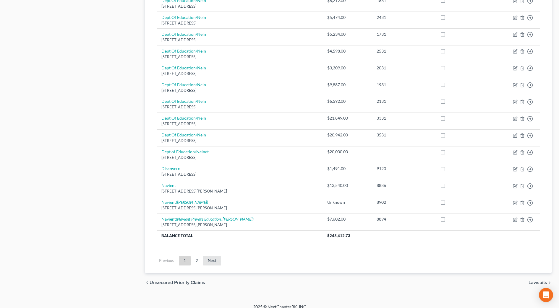
click at [206, 260] on link "Next" at bounding box center [212, 260] width 18 height 9
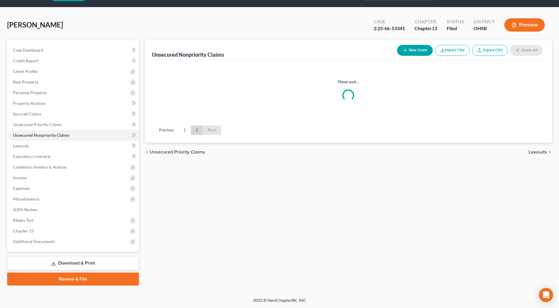
scroll to position [17, 0]
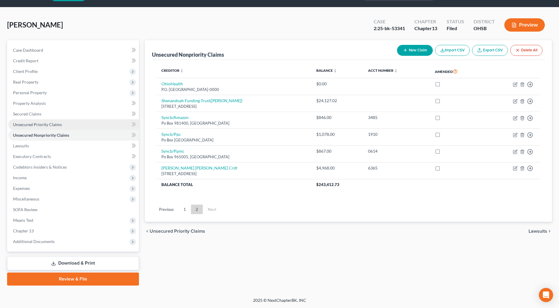
click at [38, 124] on span "Unsecured Priority Claims" at bounding box center [37, 124] width 49 height 5
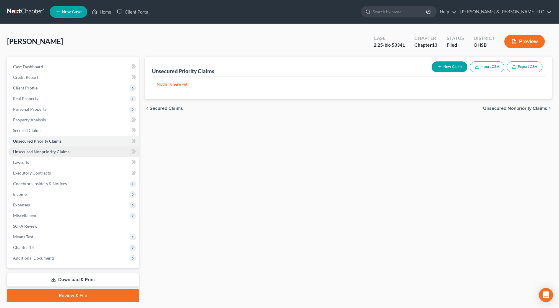
click at [46, 149] on span "Unsecured Nonpriority Claims" at bounding box center [41, 151] width 56 height 5
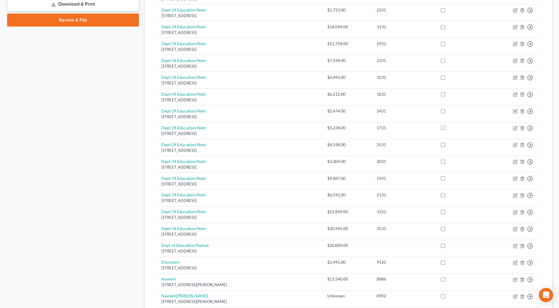
scroll to position [333, 0]
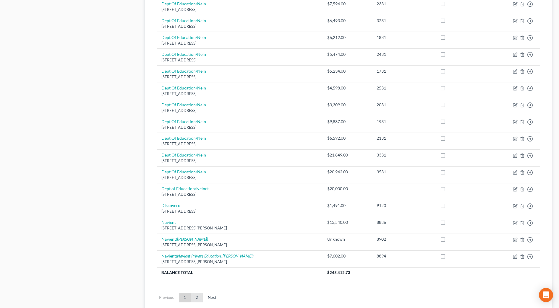
click at [199, 297] on link "2" at bounding box center [197, 297] width 12 height 9
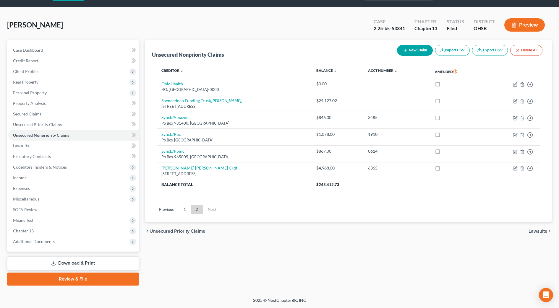
scroll to position [0, 0]
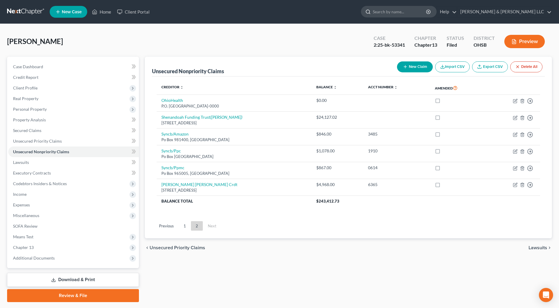
click at [427, 12] on input "search" at bounding box center [400, 11] width 54 height 11
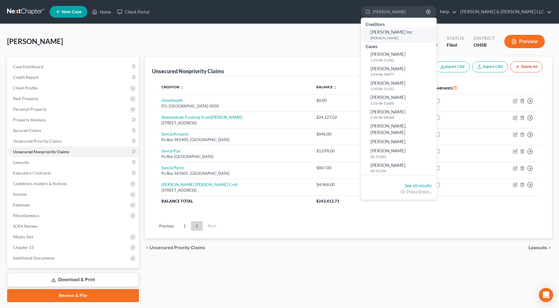
type input "davis"
click at [402, 39] on small "Davis, Angleo" at bounding box center [402, 37] width 65 height 5
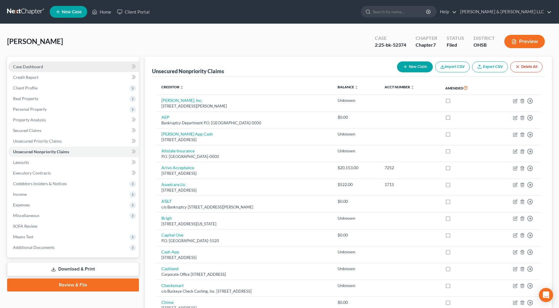
click at [31, 70] on link "Case Dashboard" at bounding box center [73, 66] width 131 height 11
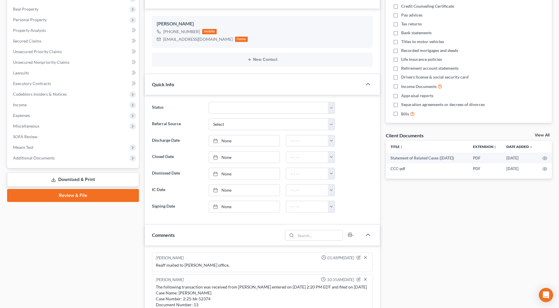
scroll to position [148, 0]
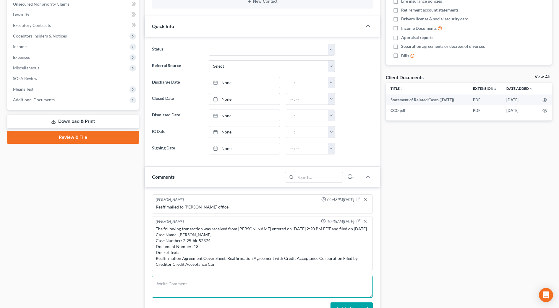
click at [191, 288] on textarea at bounding box center [262, 287] width 221 height 22
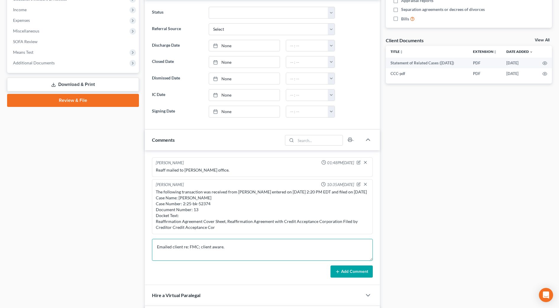
type textarea "Emailed client re: FMC; client aware."
click at [356, 278] on button "Add Comment" at bounding box center [351, 272] width 42 height 12
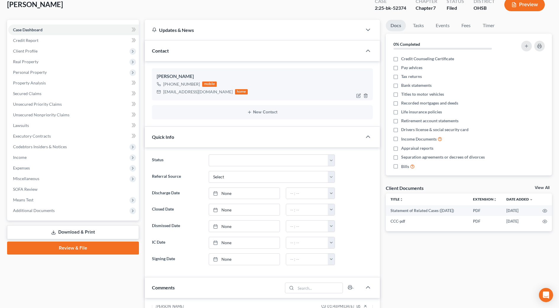
scroll to position [0, 0]
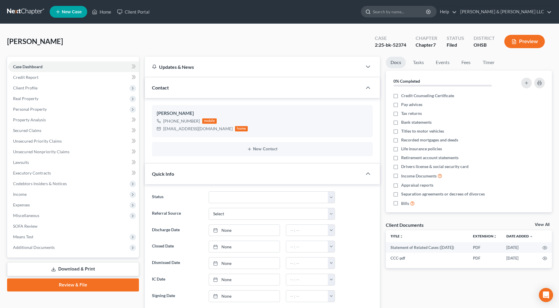
click at [417, 14] on input "search" at bounding box center [400, 11] width 54 height 11
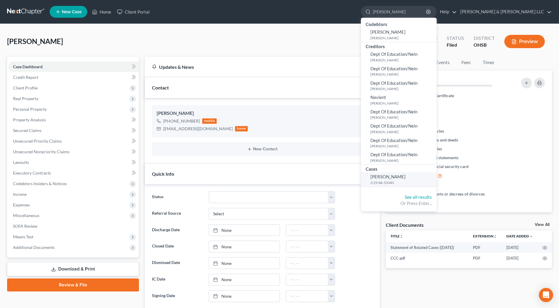
type input "golay"
click at [406, 177] on span "[PERSON_NAME]" at bounding box center [387, 176] width 35 height 5
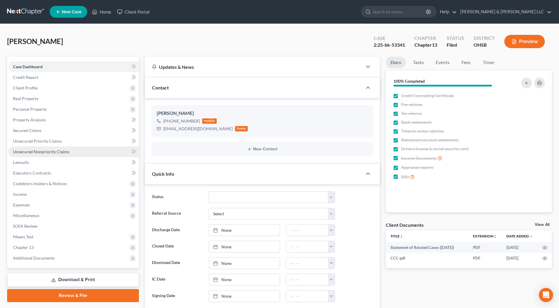
click at [55, 148] on link "Unsecured Nonpriority Claims" at bounding box center [73, 152] width 131 height 11
